Goal: Information Seeking & Learning: Learn about a topic

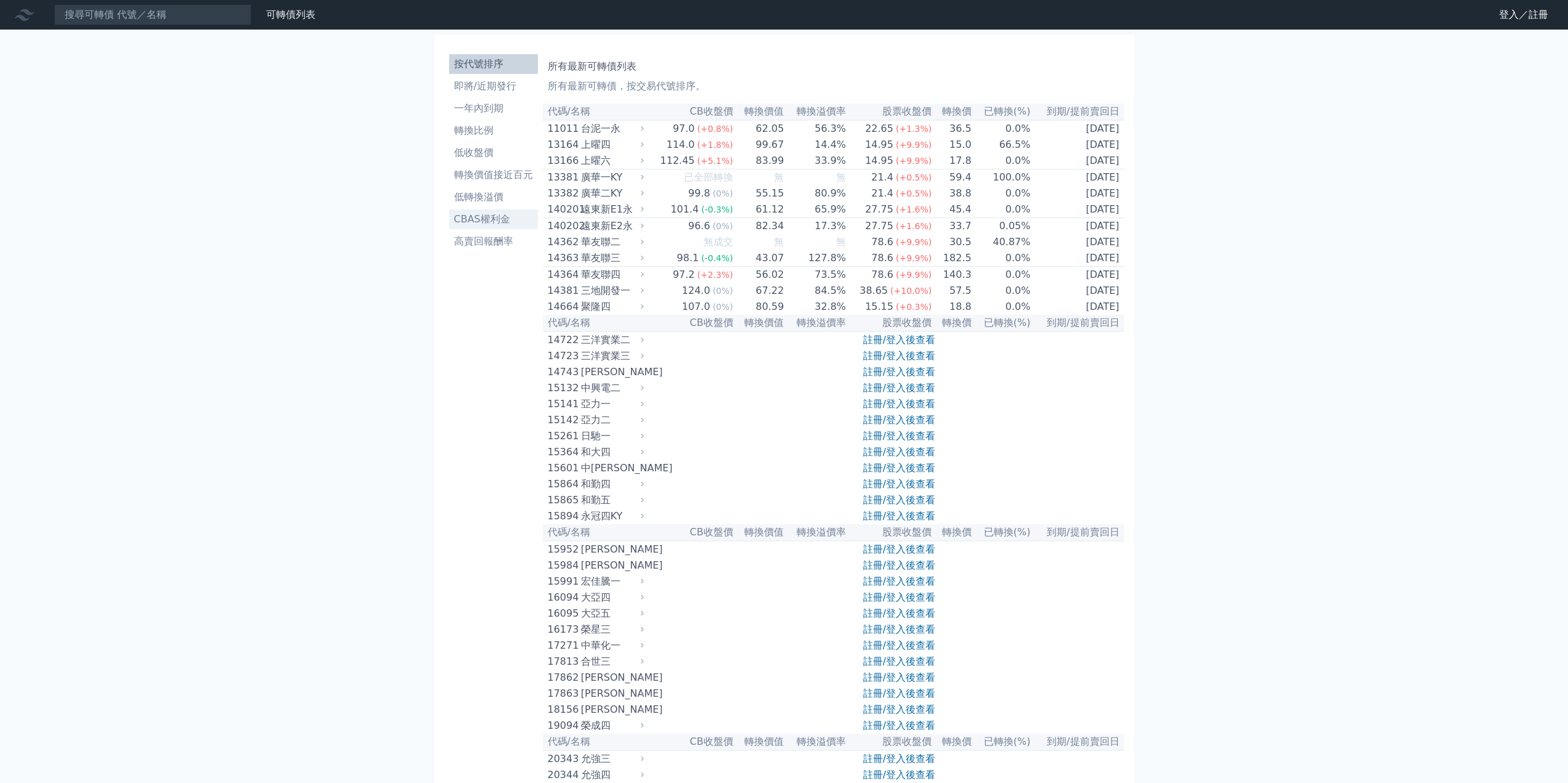
click at [509, 217] on li "CBAS權利金" at bounding box center [494, 219] width 89 height 15
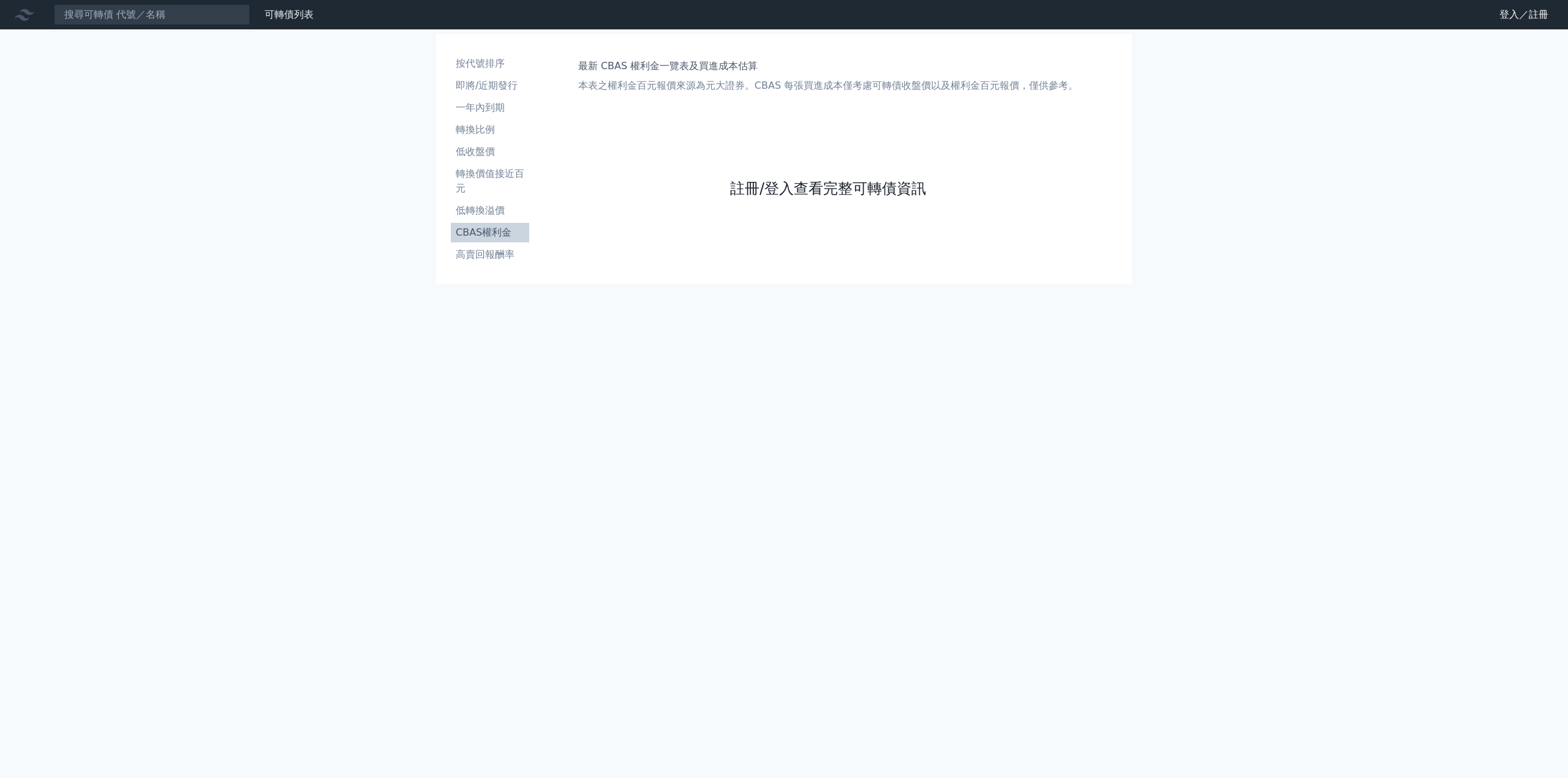
click at [877, 183] on link "註冊/登入查看完整可轉債資訊" at bounding box center [827, 189] width 196 height 20
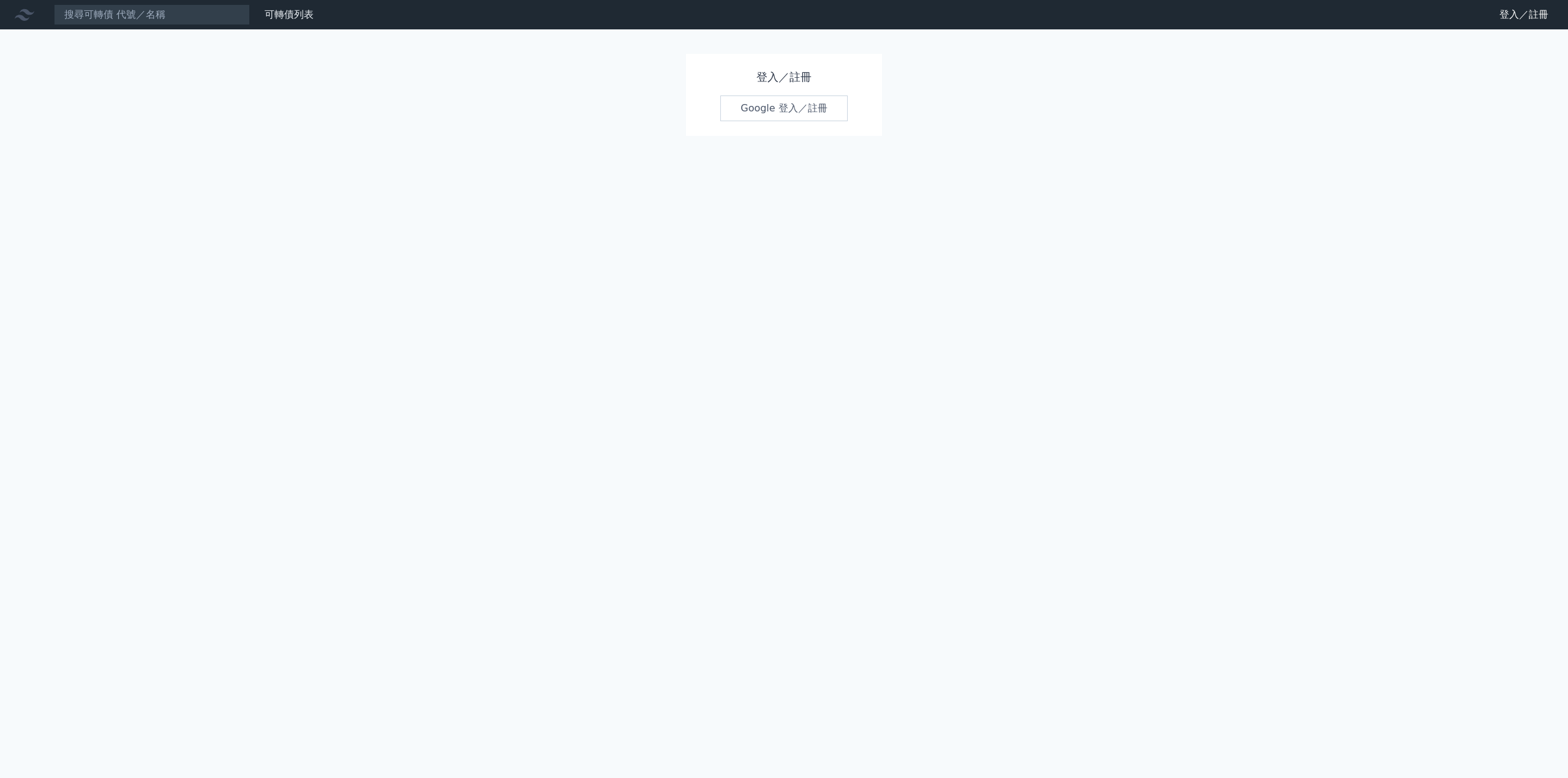
click at [776, 114] on link "Google 登入／註冊" at bounding box center [784, 108] width 128 height 26
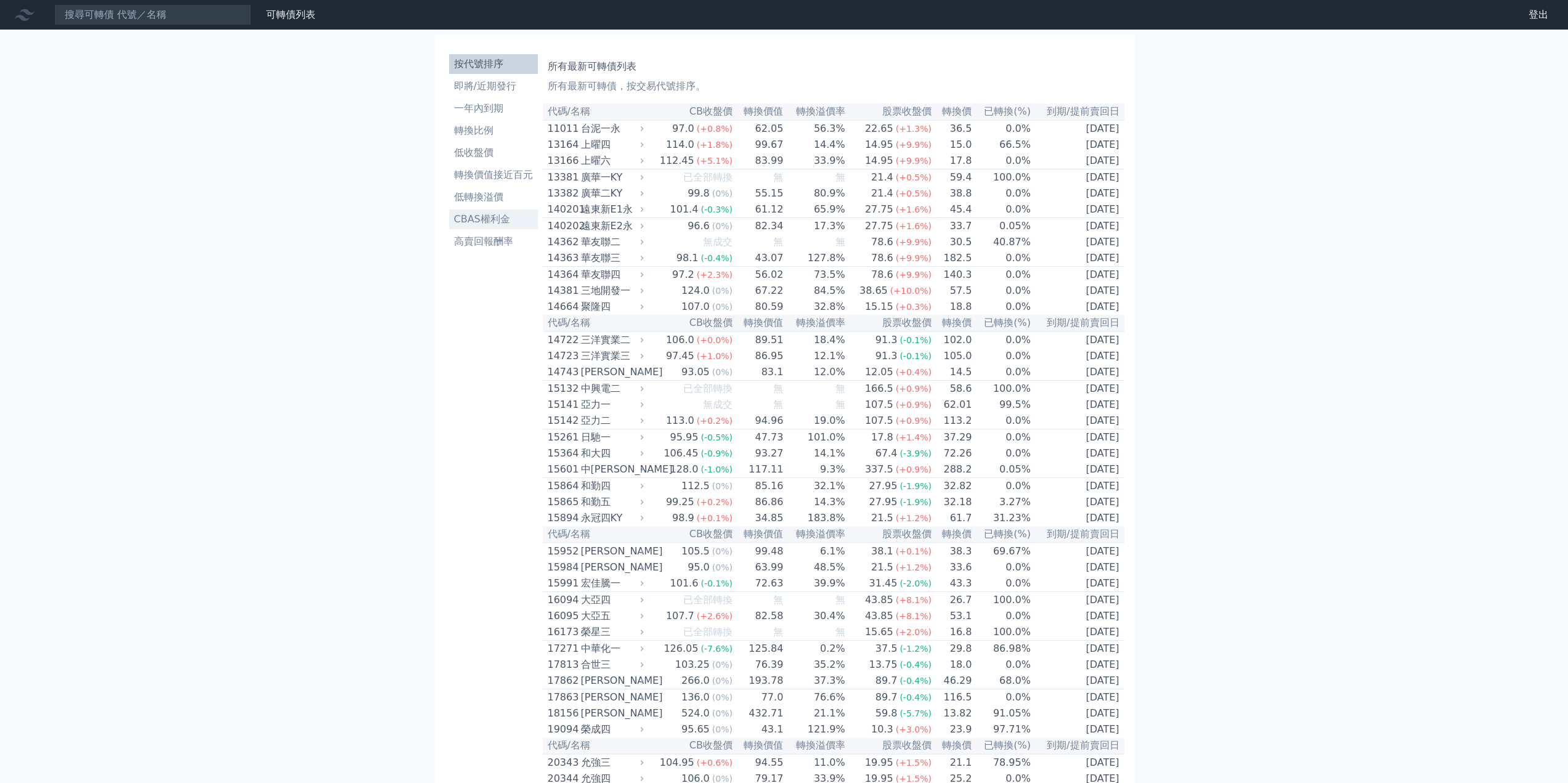
click at [503, 217] on li "CBAS權利金" at bounding box center [494, 219] width 89 height 15
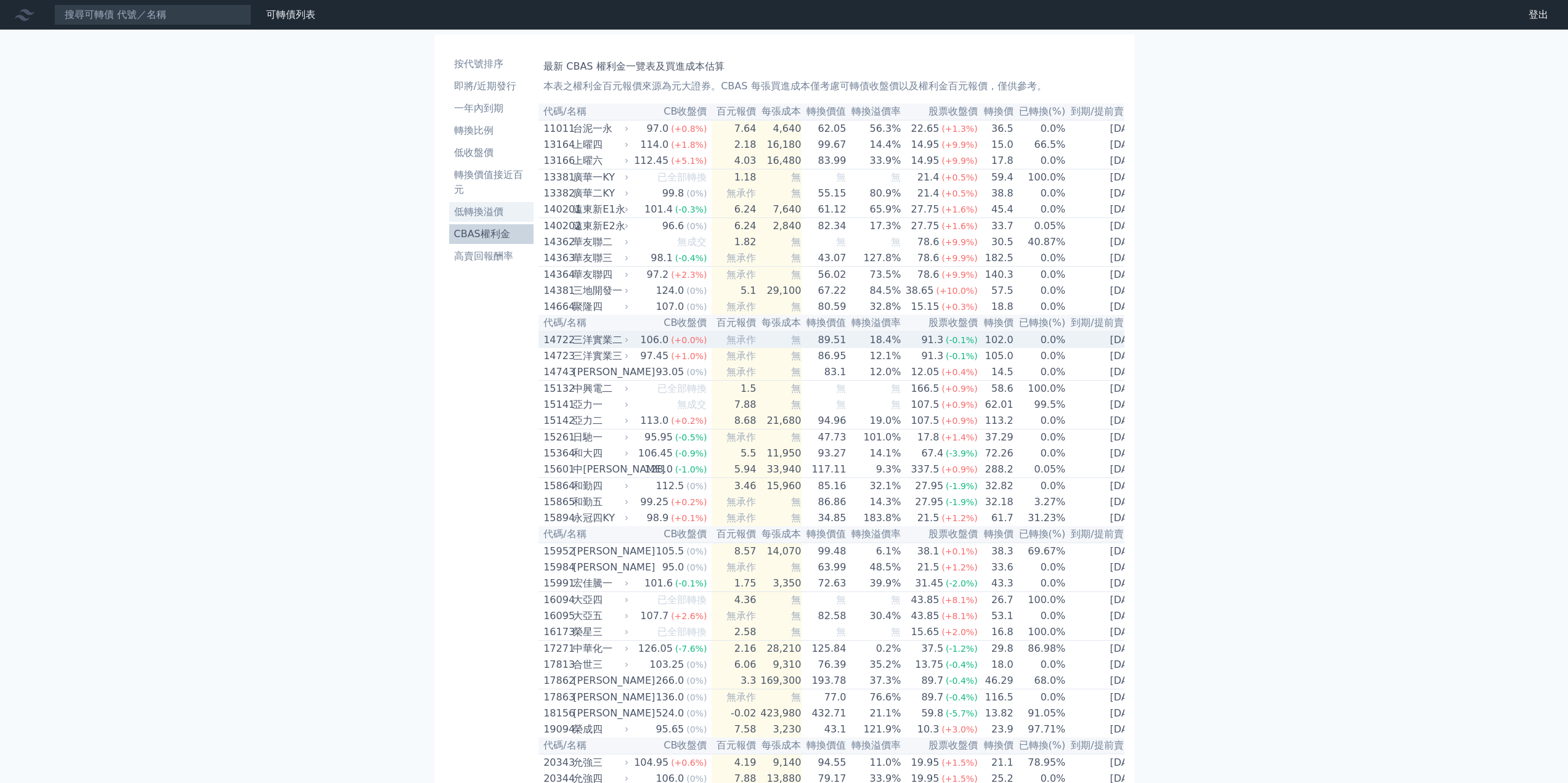
click at [504, 207] on li "低轉換溢價" at bounding box center [492, 212] width 85 height 15
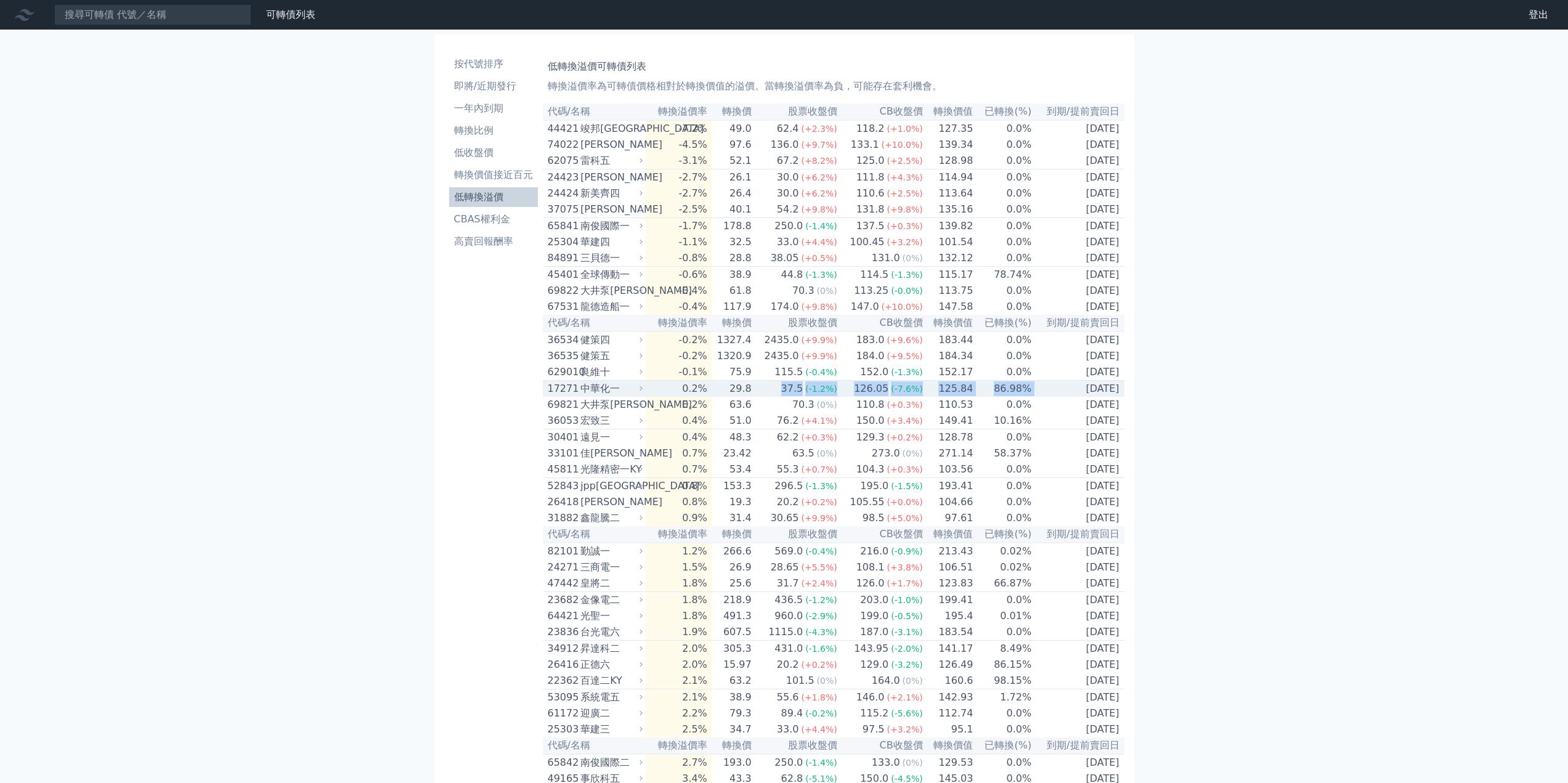
drag, startPoint x: 805, startPoint y: 408, endPoint x: 1068, endPoint y: 416, distance: 263.1
click at [1068, 397] on tr "17271 中華化一 0.2% 29.8 37.5 (-1.2%) 126.05 (-7.6%) 125.84 86.98% [DATE]" at bounding box center [833, 389] width 582 height 17
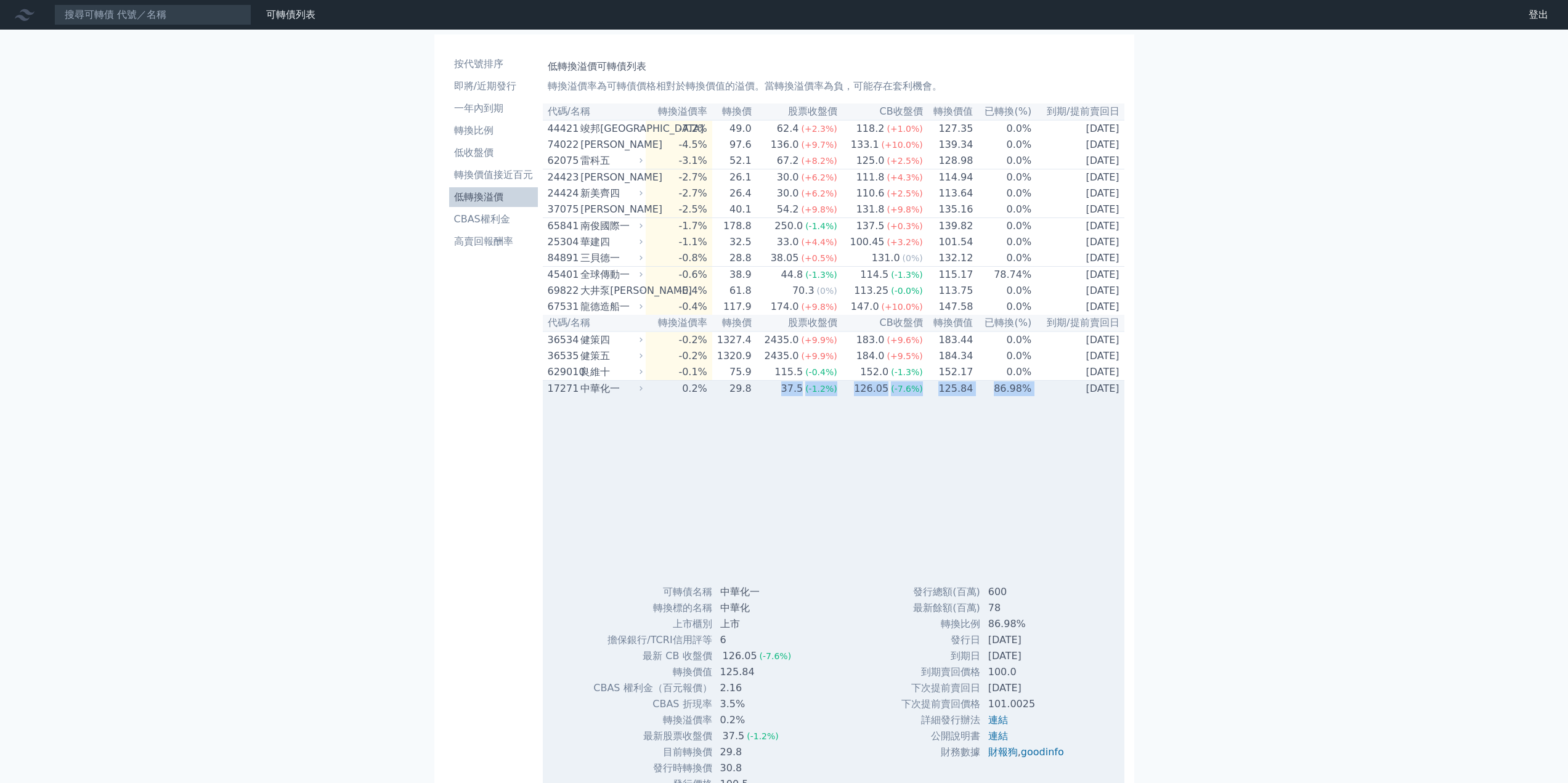
click at [1079, 397] on td "[DATE]" at bounding box center [1078, 389] width 92 height 17
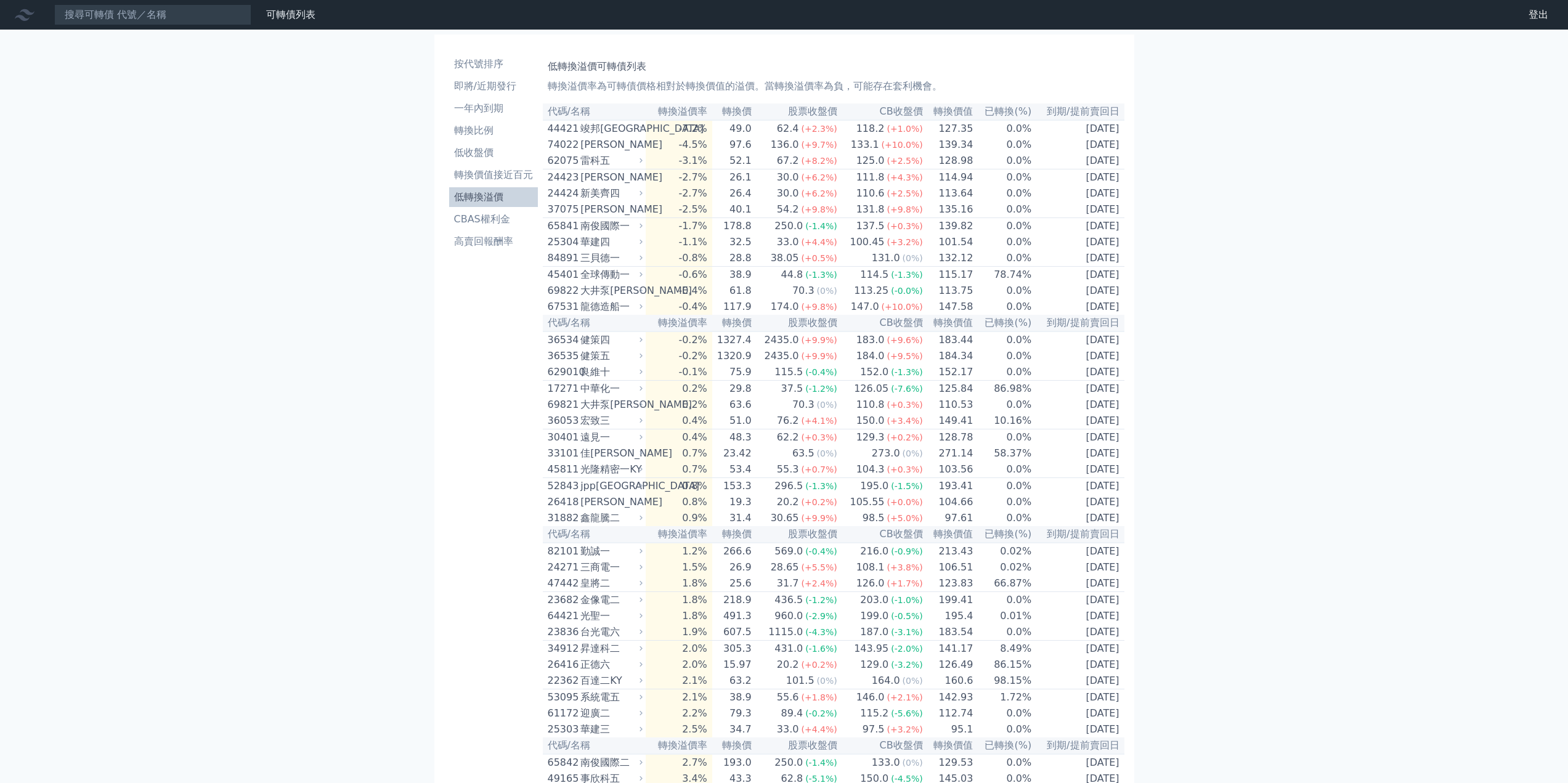
drag, startPoint x: 459, startPoint y: 487, endPoint x: 626, endPoint y: 507, distance: 168.2
click at [626, 494] on div "jpp[GEOGRAPHIC_DATA]" at bounding box center [610, 486] width 60 height 15
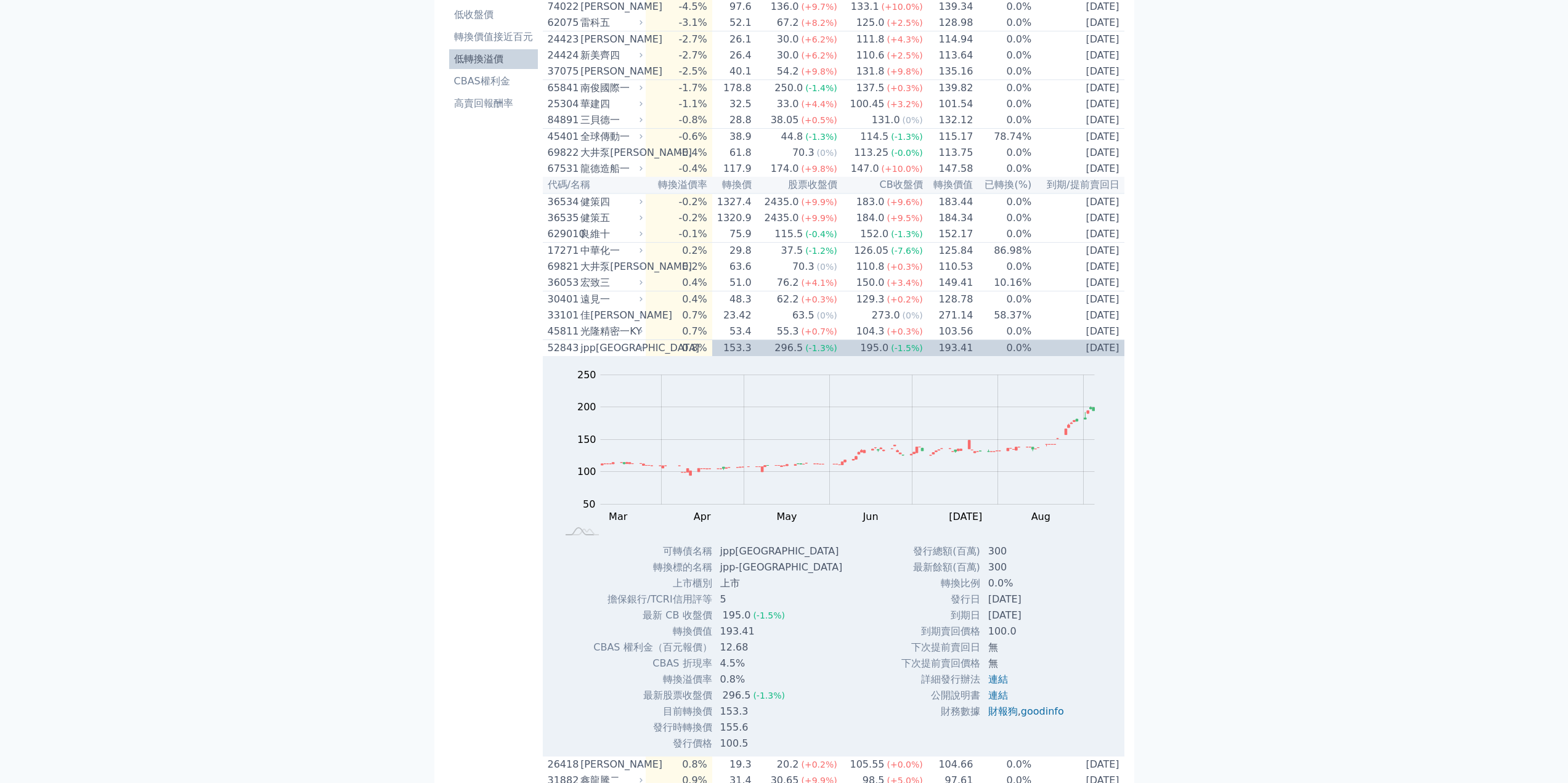
scroll to position [123, 0]
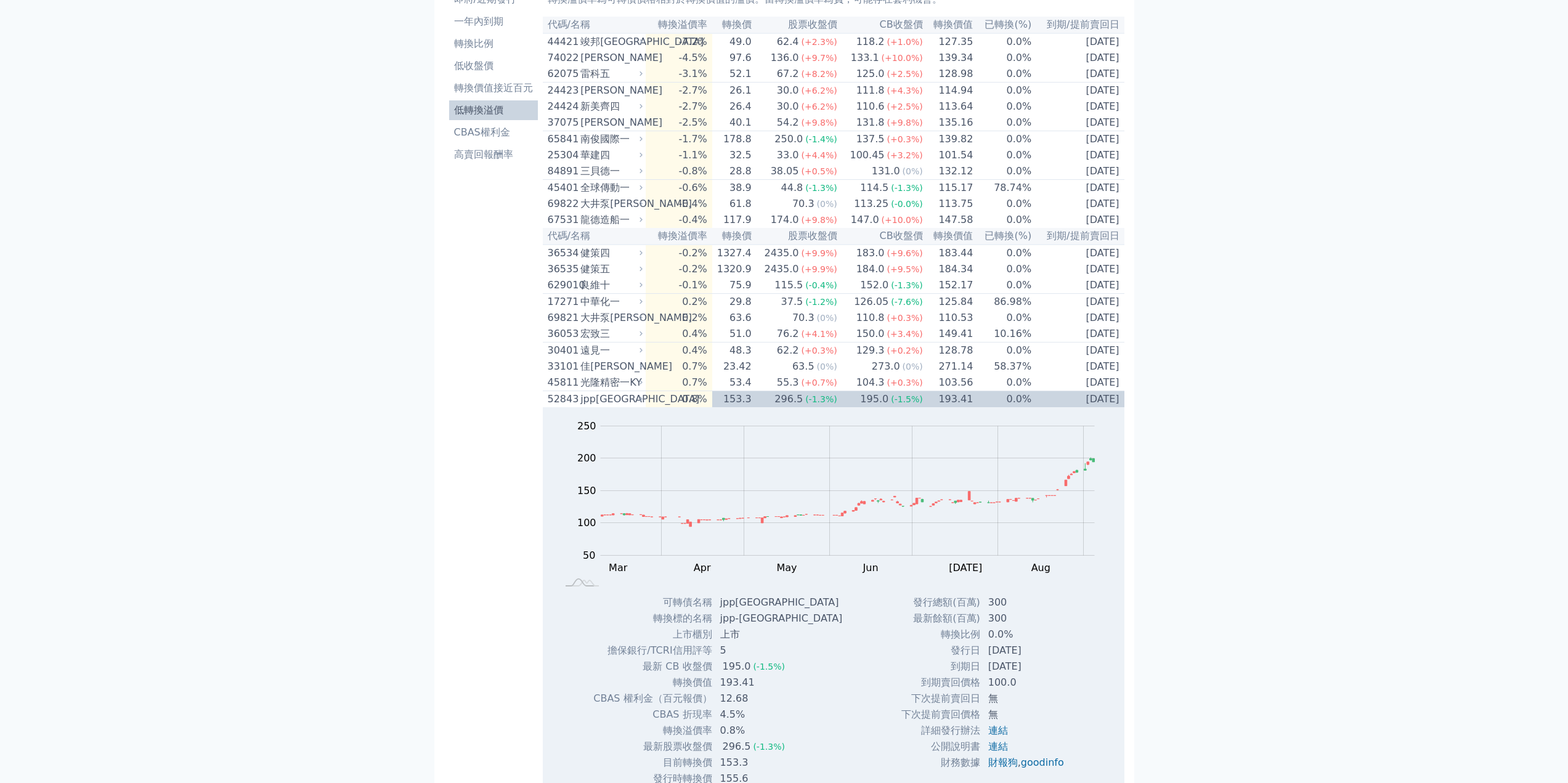
scroll to position [0, 0]
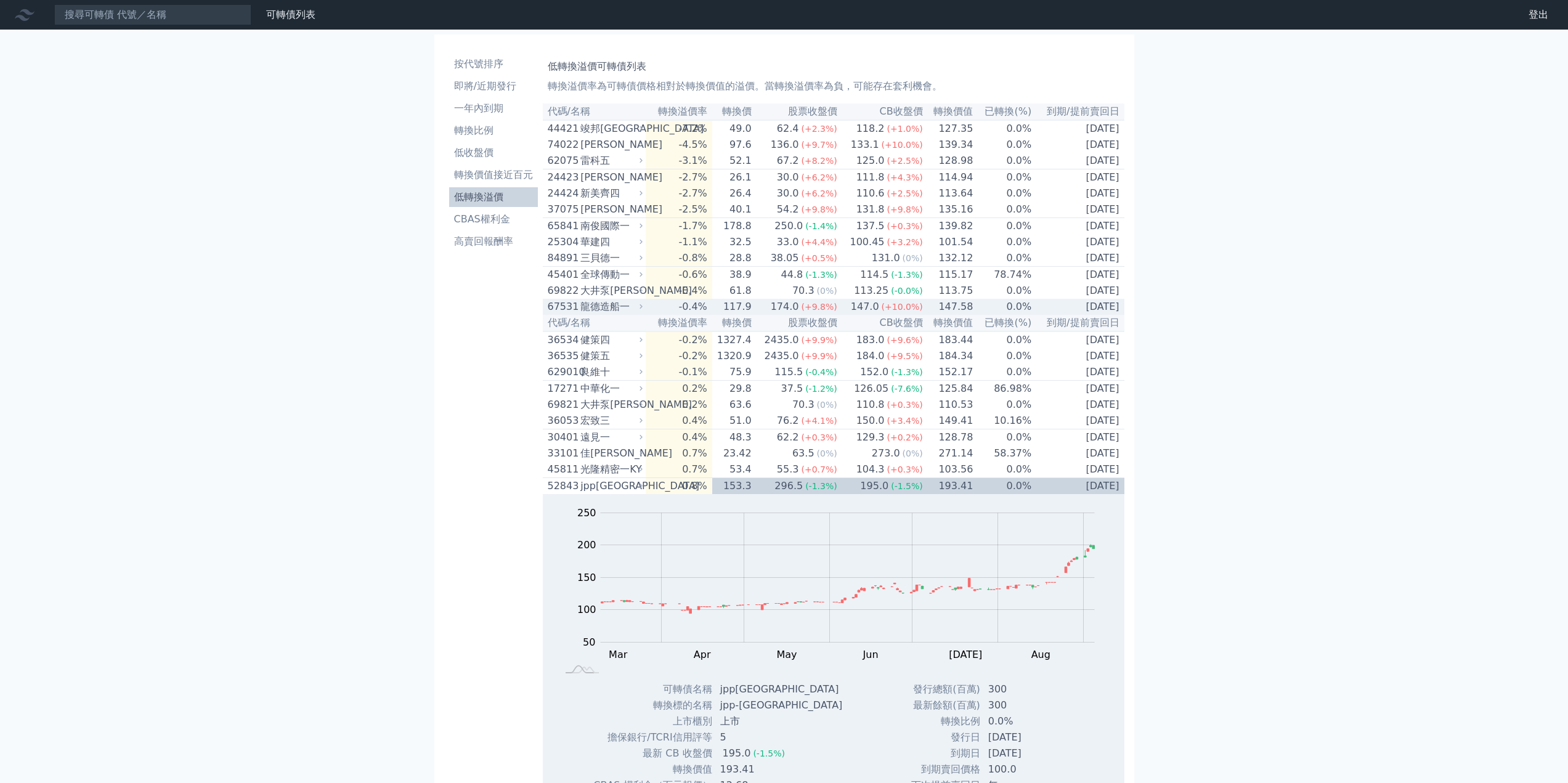
click at [574, 314] on div "67531" at bounding box center [562, 306] width 30 height 15
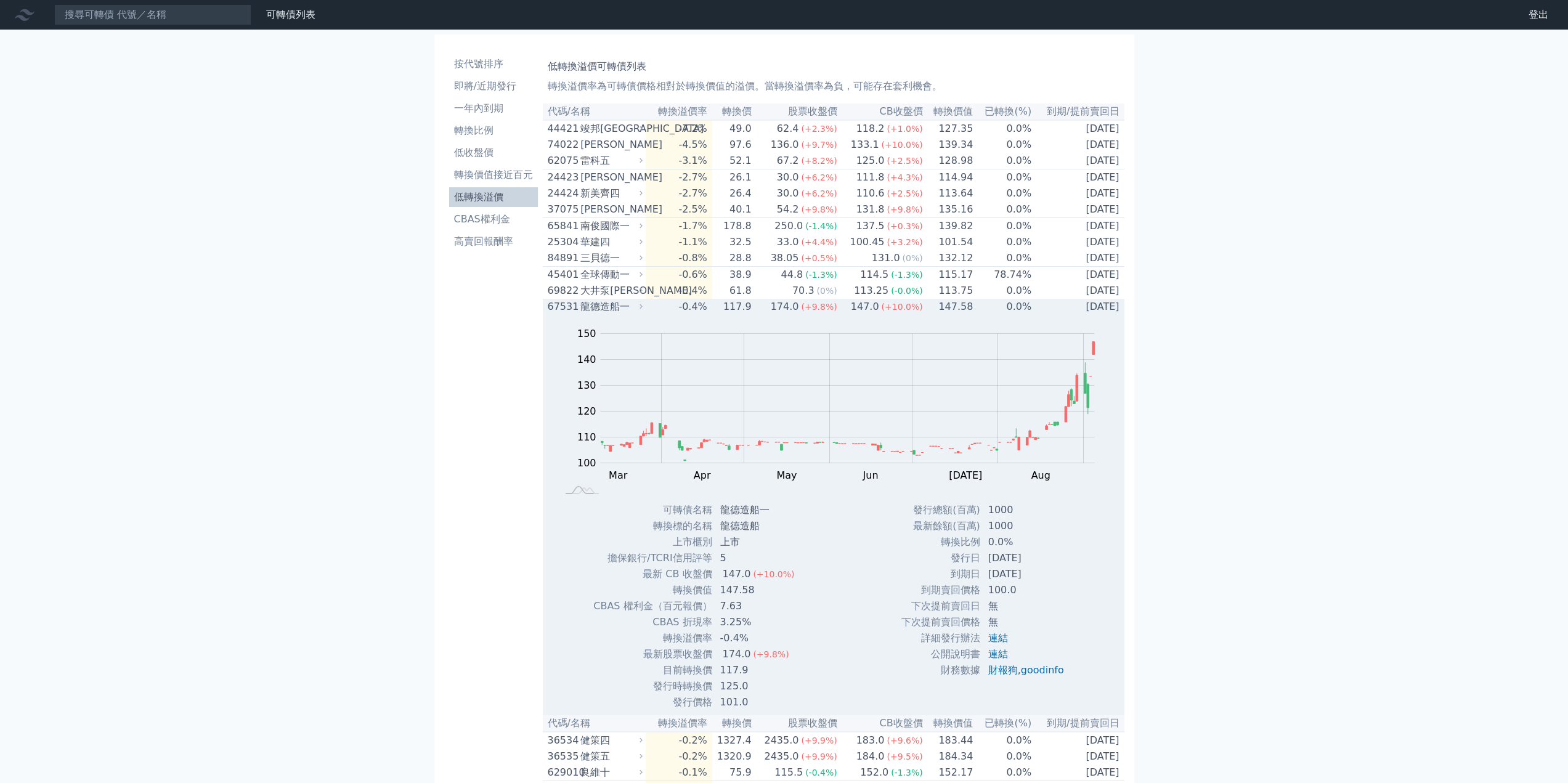
click at [604, 314] on div "龍德造船一" at bounding box center [610, 306] width 60 height 15
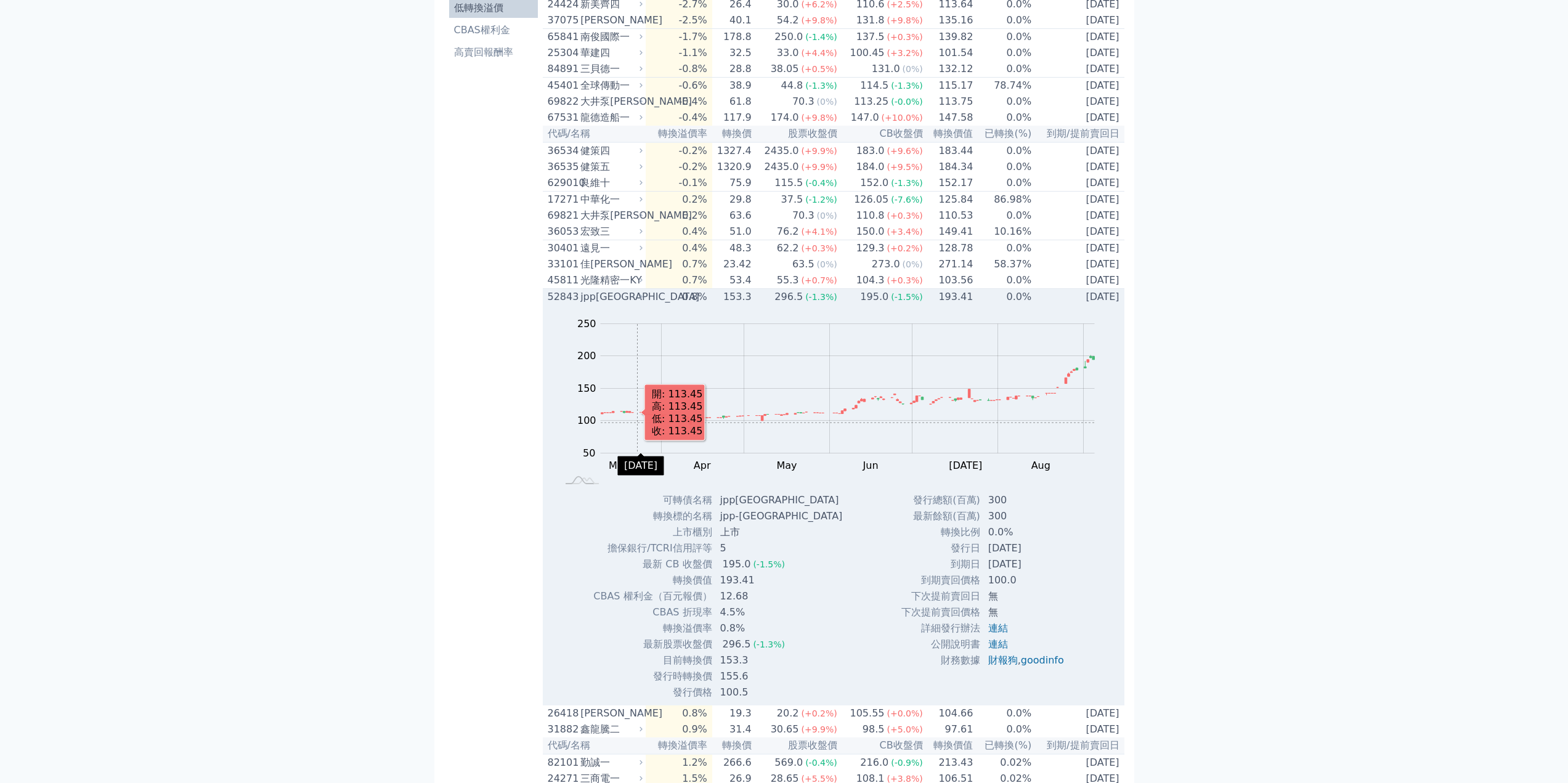
scroll to position [185, 0]
click at [607, 309] on div "jpp[GEOGRAPHIC_DATA]" at bounding box center [610, 301] width 60 height 15
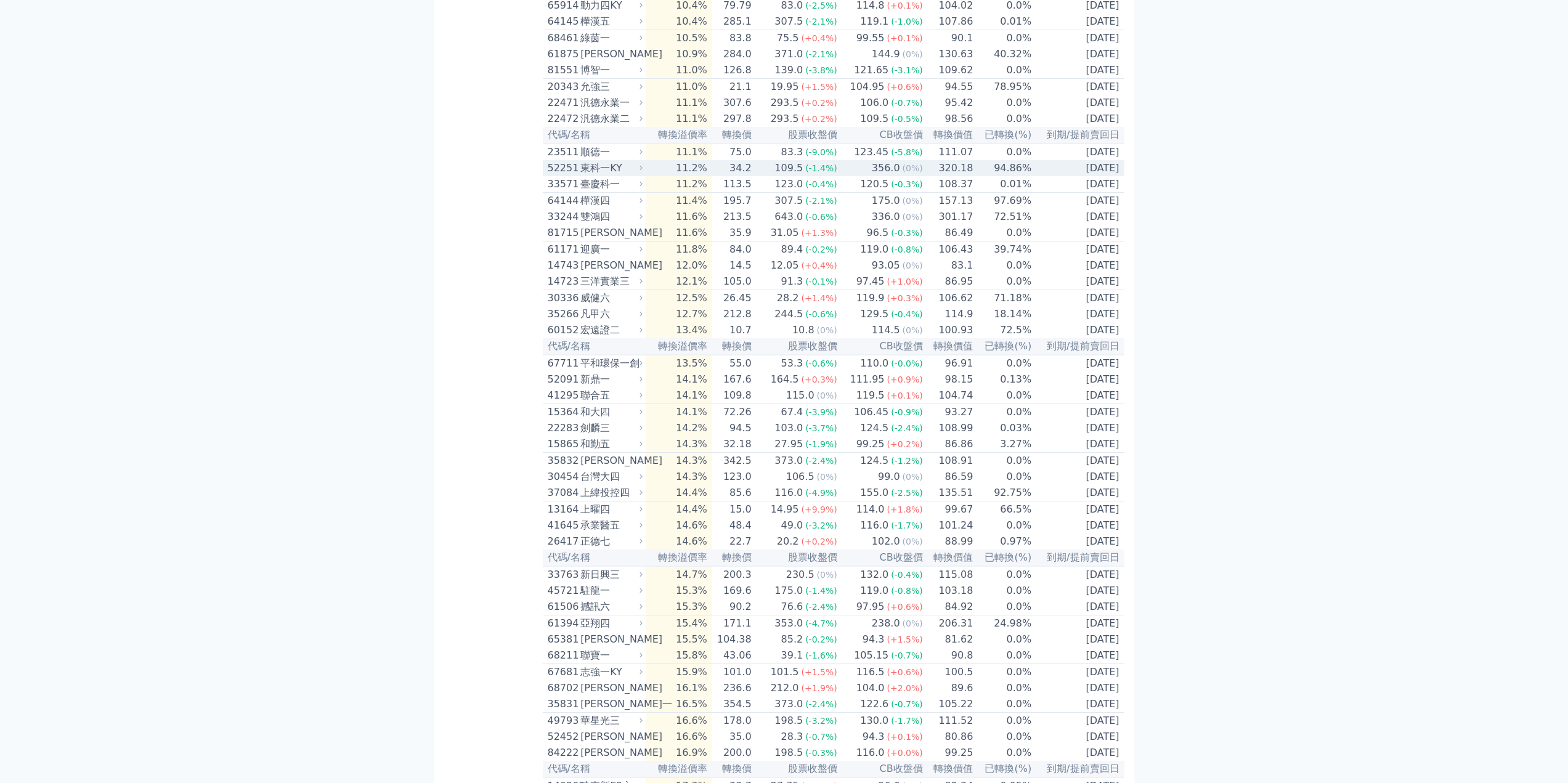
scroll to position [1725, 0]
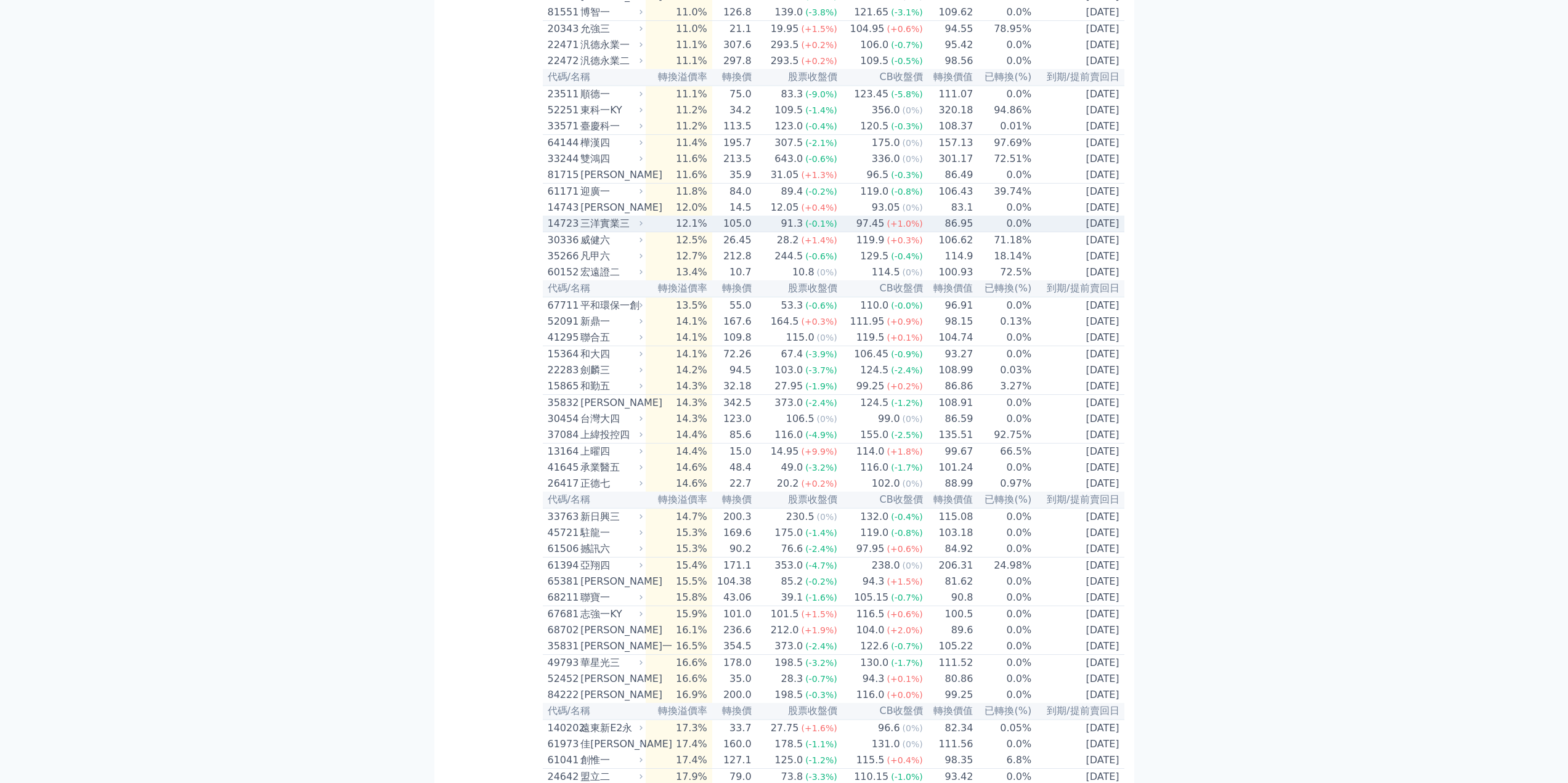
click at [846, 232] on td "97.45 (+1.0%)" at bounding box center [880, 224] width 85 height 17
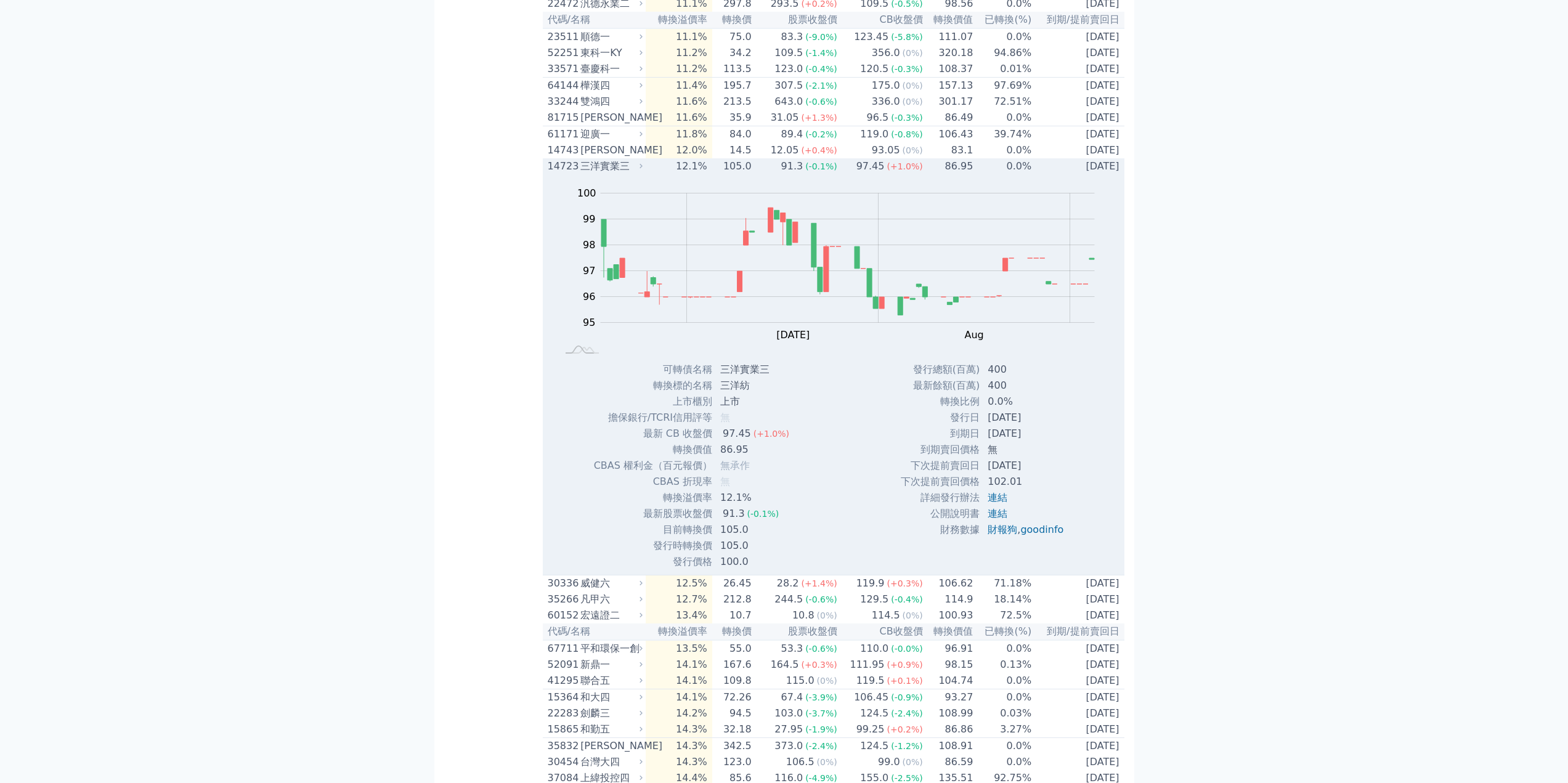
scroll to position [1787, 0]
drag, startPoint x: 1014, startPoint y: 550, endPoint x: 1056, endPoint y: 556, distance: 42.4
click at [1056, 421] on td "[DATE]" at bounding box center [1027, 413] width 93 height 16
drag, startPoint x: 719, startPoint y: 693, endPoint x: 750, endPoint y: 700, distance: 31.8
click at [750, 566] on td "100.0" at bounding box center [756, 557] width 86 height 16
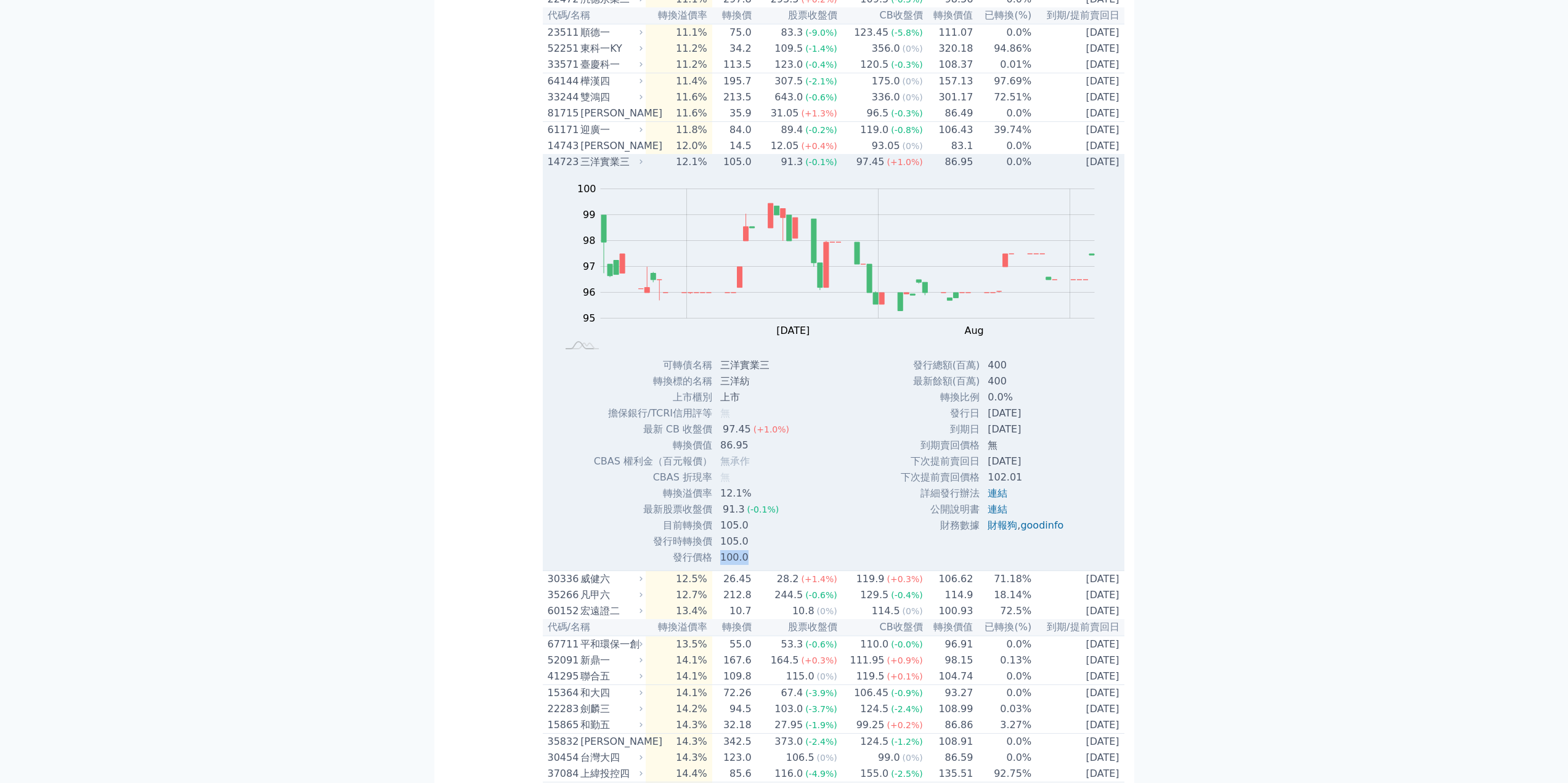
click at [750, 566] on td "100.0" at bounding box center [756, 557] width 86 height 16
drag, startPoint x: 751, startPoint y: 675, endPoint x: 724, endPoint y: 683, distance: 28.2
click at [724, 550] on td "105.0" at bounding box center [756, 541] width 86 height 16
drag, startPoint x: 728, startPoint y: 693, endPoint x: 747, endPoint y: 696, distance: 19.2
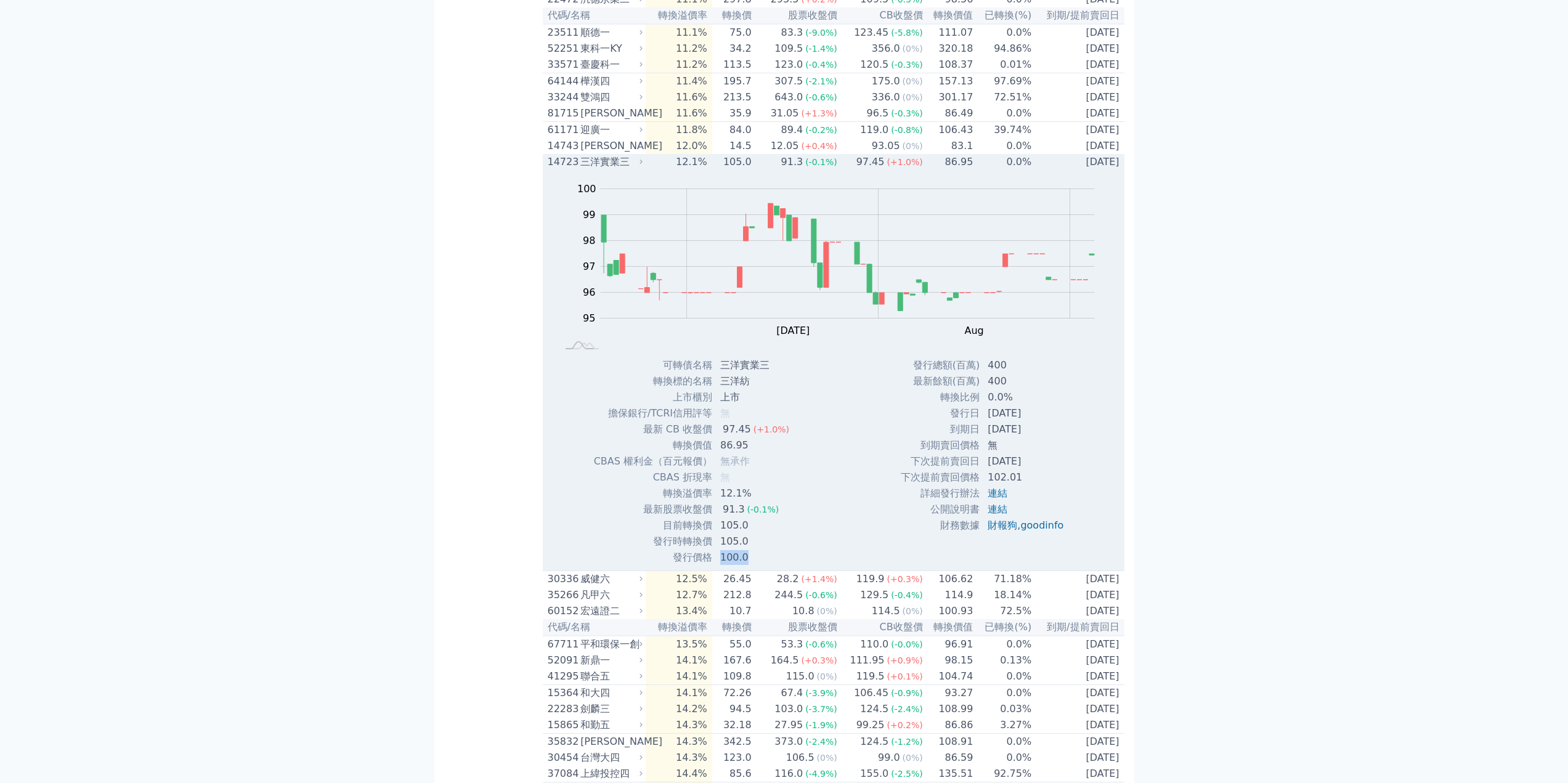
click at [747, 566] on td "100.0" at bounding box center [756, 557] width 86 height 16
drag, startPoint x: 747, startPoint y: 696, endPoint x: 753, endPoint y: 684, distance: 13.4
click at [748, 566] on td "100.0" at bounding box center [756, 557] width 86 height 16
click at [645, 169] on div "14723 三洋實業三" at bounding box center [596, 162] width 98 height 15
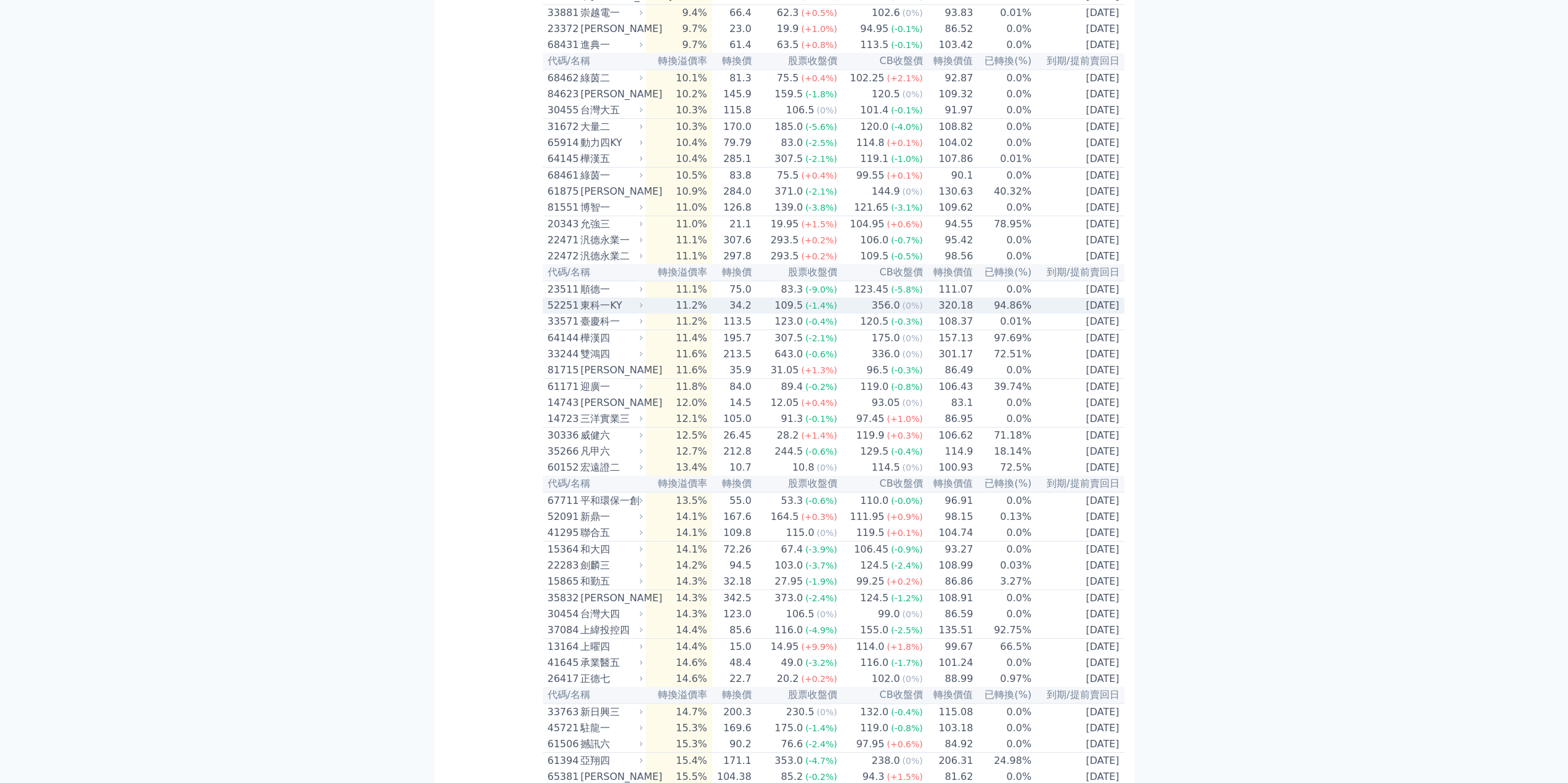
scroll to position [1479, 0]
